Goal: Check status: Check status

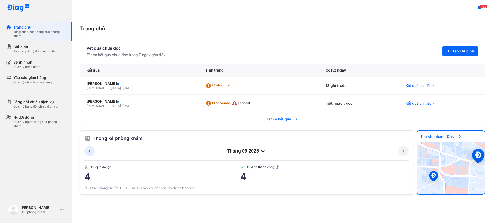
click at [271, 120] on span "Tất cả kết quả" at bounding box center [283, 118] width 38 height 11
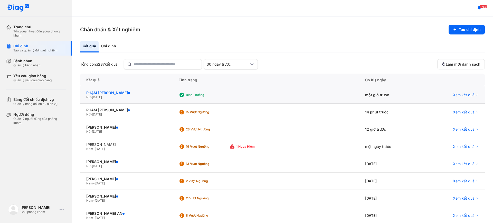
click at [155, 93] on div "PHẠM YẾN THÁI NGÂN" at bounding box center [126, 92] width 80 height 5
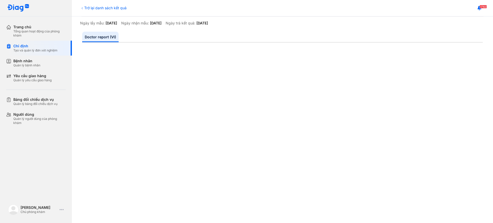
scroll to position [51, 0]
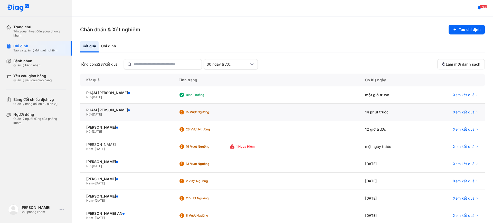
click at [200, 108] on div "15 Vượt ngưỡng" at bounding box center [204, 112] width 50 height 8
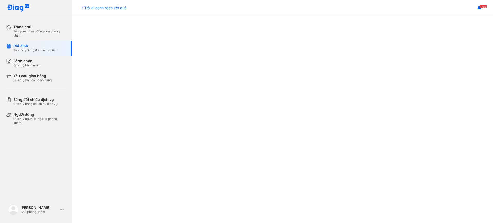
scroll to position [180, 0]
